Goal: Information Seeking & Learning: Learn about a topic

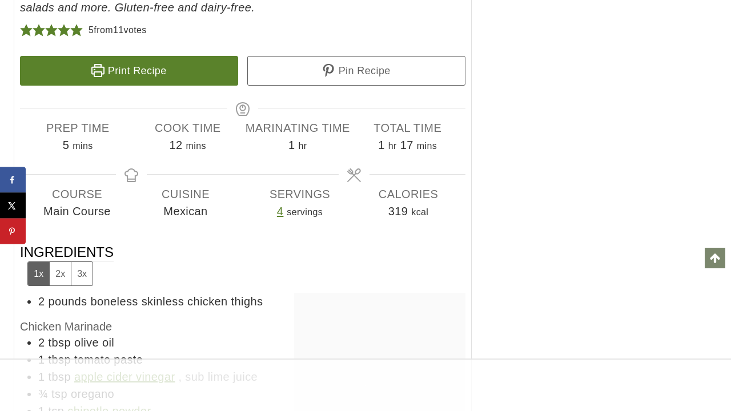
scroll to position [7143, 0]
